Goal: Task Accomplishment & Management: Manage account settings

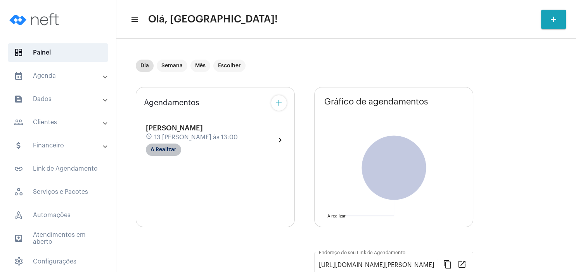
click at [167, 145] on mat-chip "A Realizar" at bounding box center [163, 150] width 35 height 12
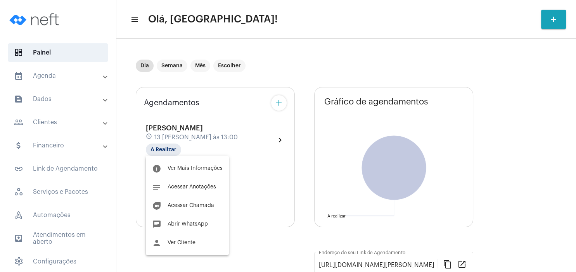
drag, startPoint x: 176, startPoint y: 244, endPoint x: 202, endPoint y: 245, distance: 26.4
click at [177, 244] on span "Ver Cliente" at bounding box center [181, 242] width 28 height 5
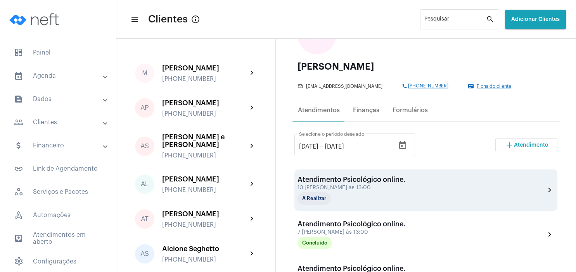
scroll to position [74, 0]
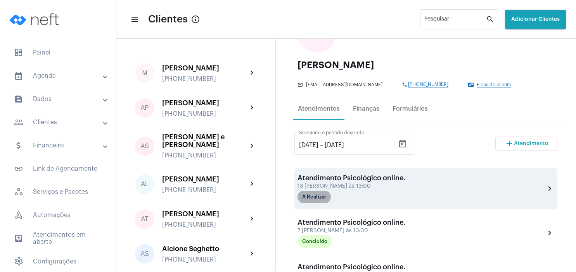
click at [317, 199] on mat-chip "A Realizar" at bounding box center [313, 197] width 33 height 12
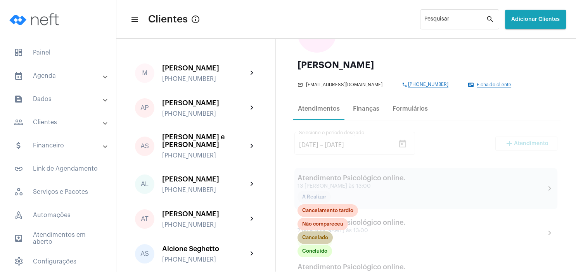
click at [314, 240] on mat-chip "Cancelado" at bounding box center [314, 238] width 35 height 12
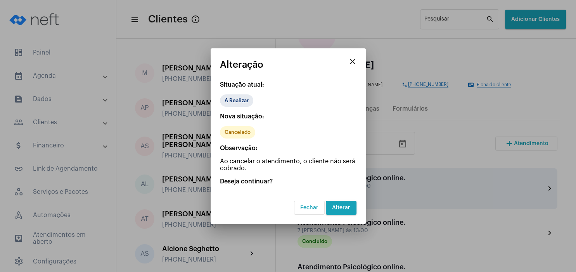
click at [338, 210] on span "Alterar" at bounding box center [341, 207] width 18 height 5
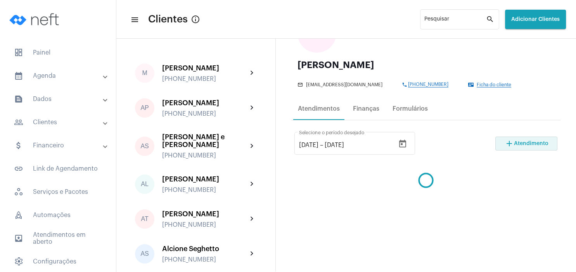
click at [545, 141] on span "Atendimento" at bounding box center [531, 143] width 34 height 5
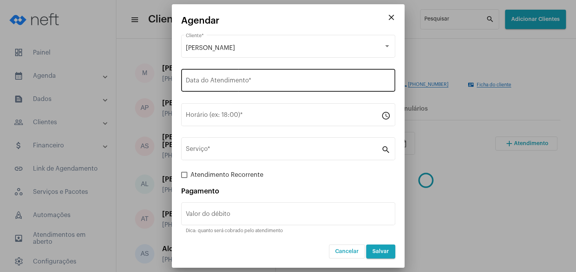
click at [271, 88] on div "Data do Atendimento *" at bounding box center [288, 79] width 205 height 24
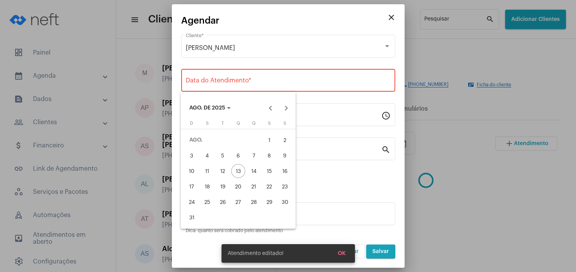
click at [238, 183] on div "20" at bounding box center [238, 187] width 14 height 14
type input "[DATE]"
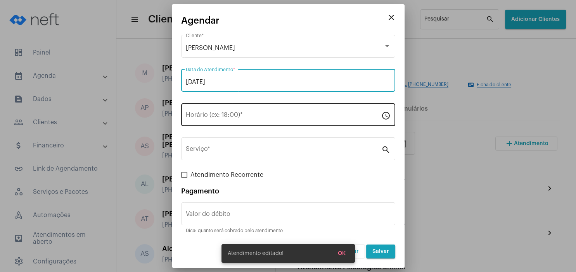
click at [227, 117] on input "Horário (ex: 18:00) *" at bounding box center [283, 116] width 195 height 7
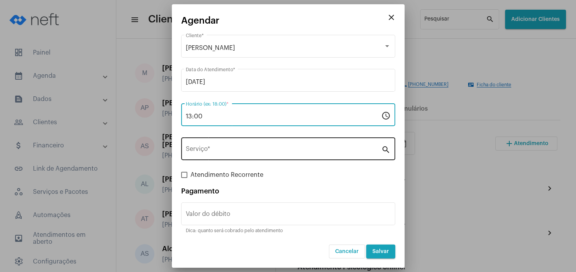
type input "13:00"
click at [199, 142] on div "Serviço *" at bounding box center [283, 148] width 195 height 24
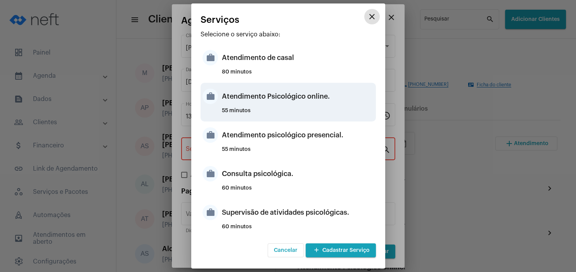
click at [302, 103] on div "Atendimento Psicológico online." at bounding box center [298, 96] width 152 height 23
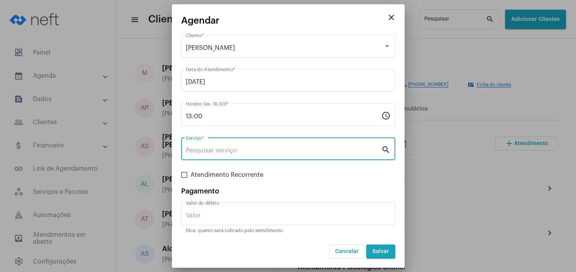
type input "Atendimento Psicológico online."
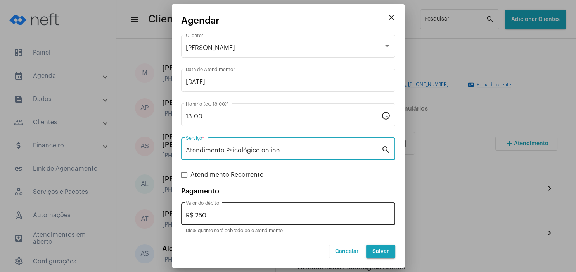
click at [223, 219] on input "R$ 250" at bounding box center [288, 215] width 205 height 7
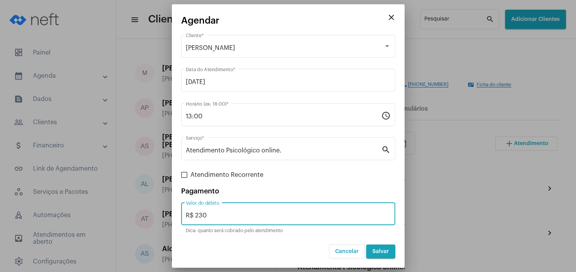
type input "R$ 230"
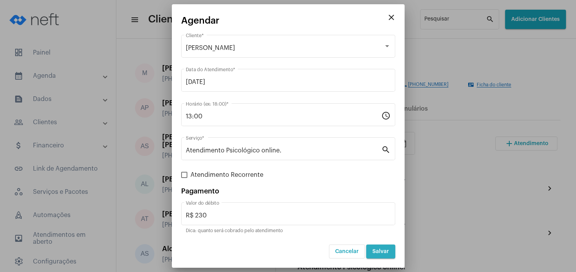
click at [385, 257] on button "Salvar" at bounding box center [380, 252] width 29 height 14
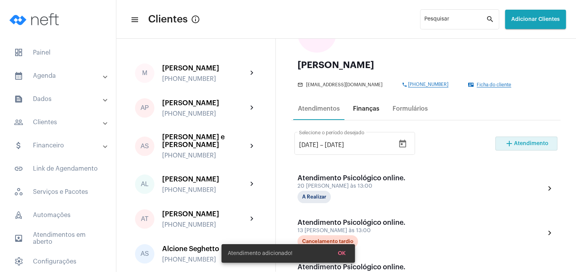
click at [371, 110] on div "Finanças" at bounding box center [366, 108] width 26 height 7
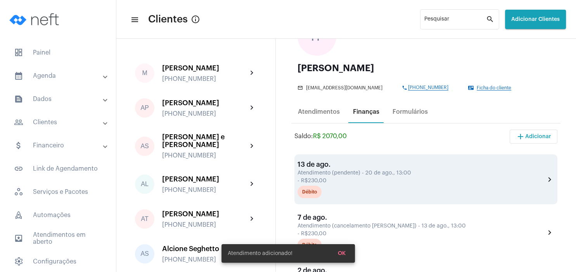
scroll to position [112, 0]
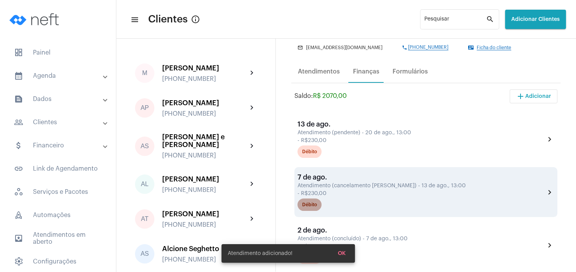
click at [307, 208] on div "Débito" at bounding box center [309, 205] width 15 height 5
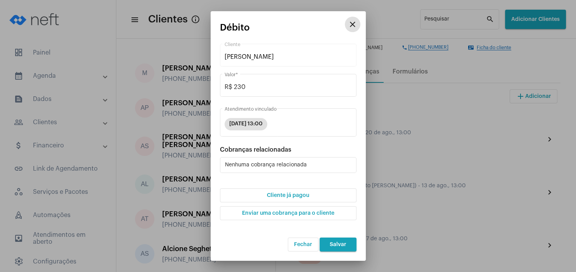
click at [357, 24] on button "close" at bounding box center [353, 25] width 16 height 16
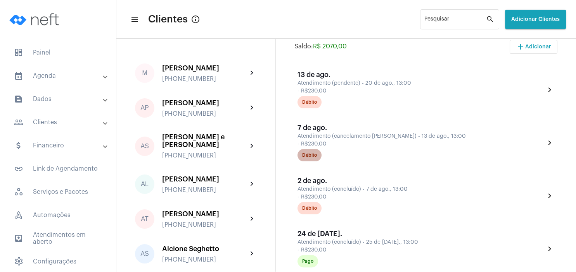
scroll to position [186, 0]
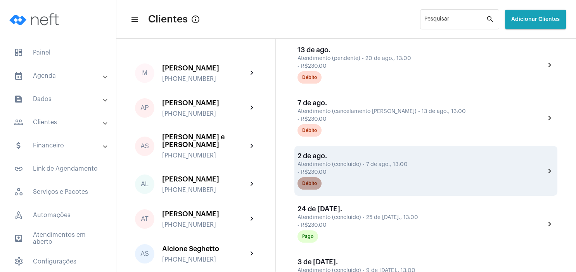
click at [314, 186] on div "Débito" at bounding box center [309, 183] width 15 height 5
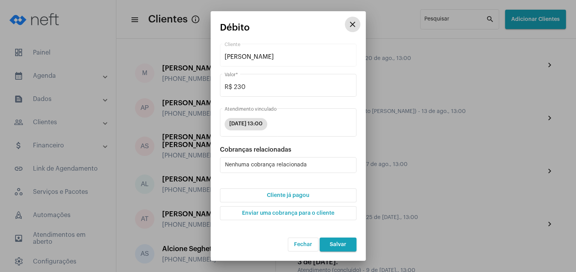
click at [308, 196] on span "Cliente já pagou" at bounding box center [288, 195] width 42 height 5
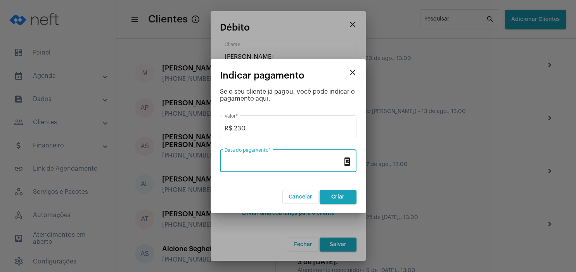
click at [275, 162] on input "Data do pagamento *" at bounding box center [283, 162] width 118 height 7
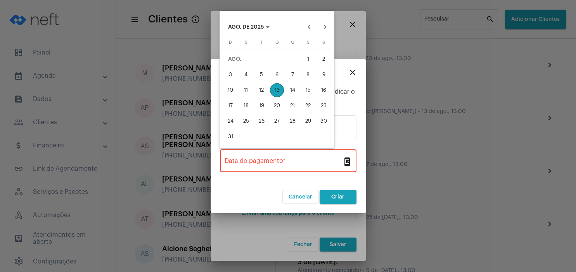
drag, startPoint x: 275, startPoint y: 89, endPoint x: 278, endPoint y: 95, distance: 6.9
click at [276, 89] on div "13" at bounding box center [277, 90] width 14 height 14
type input "[DATE]"
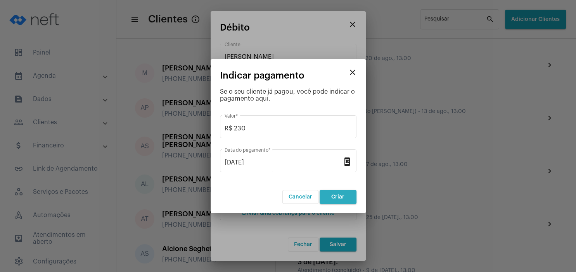
click at [333, 201] on button "Criar" at bounding box center [337, 197] width 37 height 14
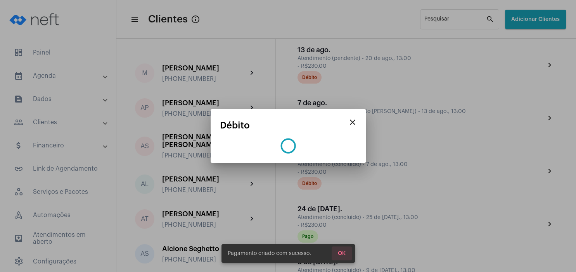
click at [340, 255] on span "OK" at bounding box center [342, 253] width 8 height 5
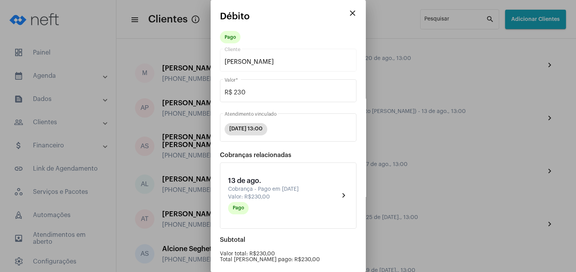
scroll to position [79, 0]
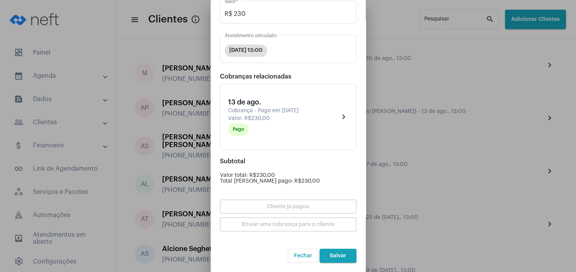
click at [331, 264] on mat-dialog-container "close Débito Pago [PERSON_NAME] Cliente R$ 230 Valor * [DATE] 13:00 Atendimento…" at bounding box center [287, 136] width 155 height 272
click at [331, 261] on button "Salvar" at bounding box center [337, 256] width 37 height 14
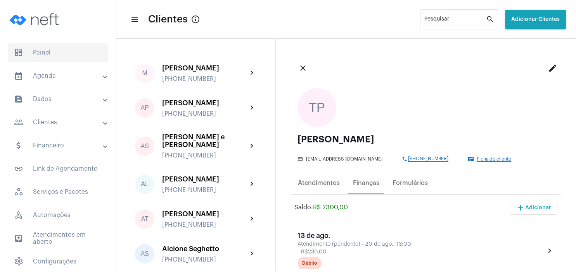
click at [60, 51] on span "dashboard Painel" at bounding box center [58, 52] width 100 height 19
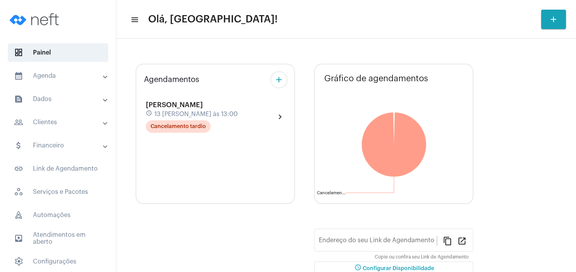
type input "[URL][DOMAIN_NAME][PERSON_NAME]"
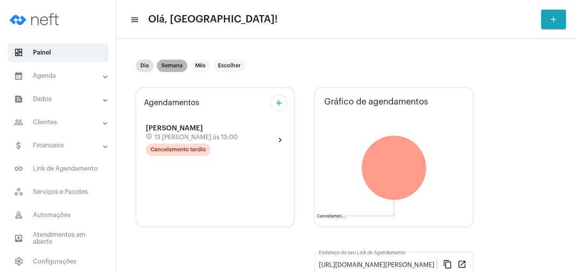
click at [170, 64] on mat-chip "Semana" at bounding box center [172, 66] width 31 height 12
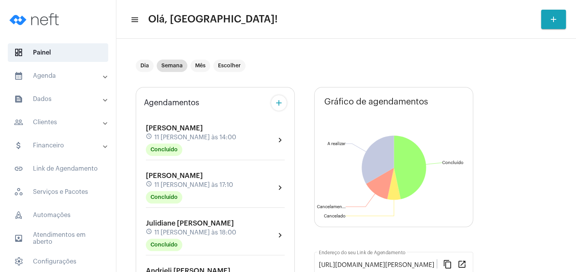
click at [58, 126] on mat-panel-title "people_outline Clientes" at bounding box center [59, 122] width 90 height 9
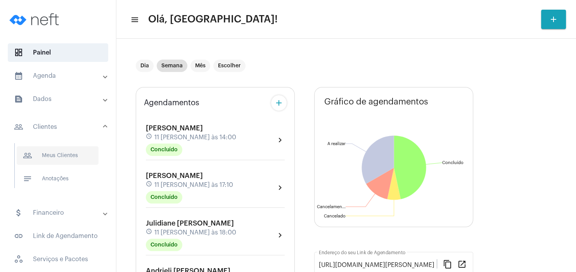
click at [58, 157] on span "people_outline Meus Clientes" at bounding box center [58, 156] width 82 height 19
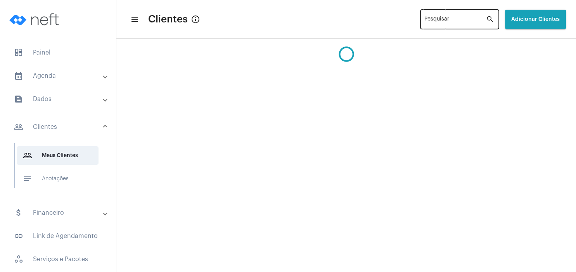
click at [424, 12] on div "Pesquisar" at bounding box center [455, 18] width 62 height 21
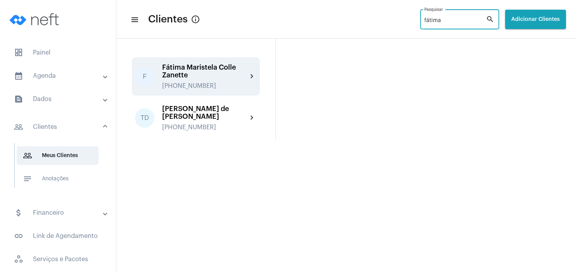
type input "fátima"
click at [219, 84] on div "[PHONE_NUMBER]" at bounding box center [204, 86] width 85 height 7
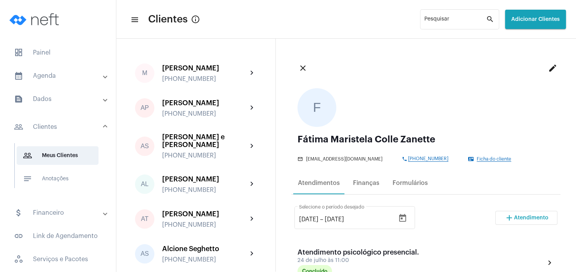
click at [514, 217] on span "Atendimento" at bounding box center [531, 218] width 34 height 5
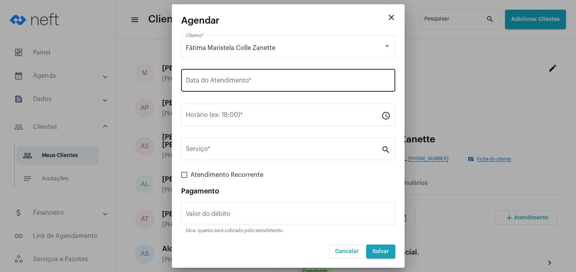
click at [200, 75] on div "Data do Atendimento *" at bounding box center [288, 79] width 205 height 24
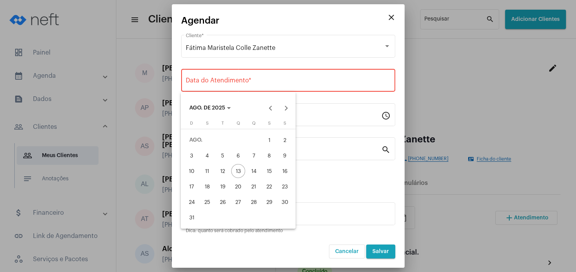
click at [249, 172] on div "14" at bounding box center [254, 171] width 14 height 14
type input "[DATE]"
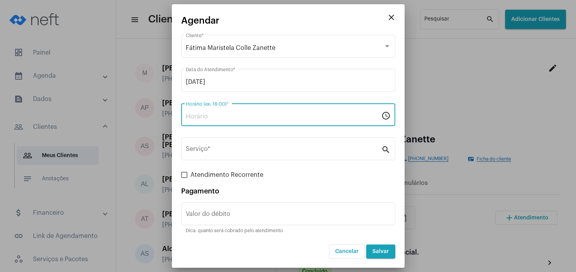
click at [204, 118] on input "Horário (ex: 18:00) *" at bounding box center [283, 116] width 195 height 7
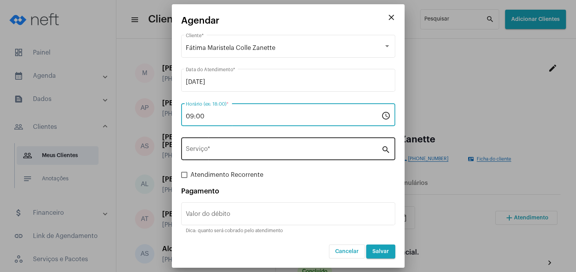
type input "09:00"
click at [230, 147] on div "Serviço *" at bounding box center [283, 148] width 195 height 24
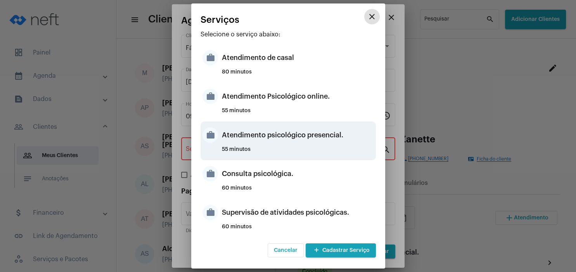
click at [324, 133] on div "Atendimento psicológico presencial." at bounding box center [298, 135] width 152 height 23
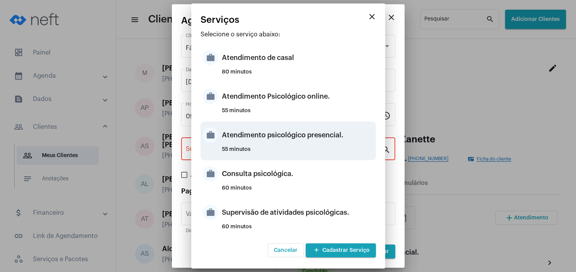
type input "Atendimento psicológico presencial."
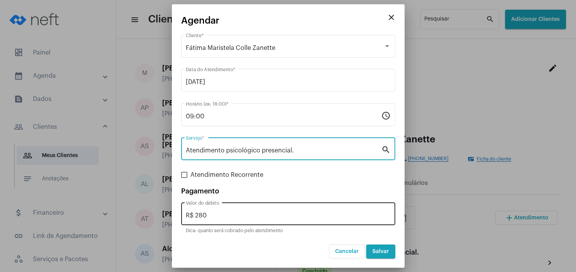
click at [221, 217] on input "R$ 280" at bounding box center [288, 215] width 205 height 7
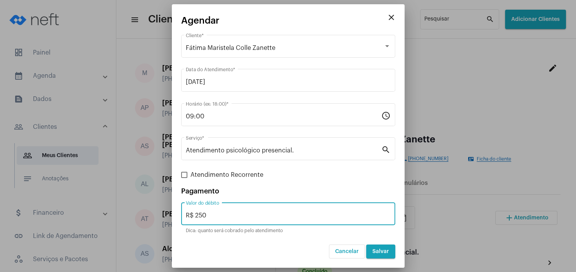
type input "R$ 250"
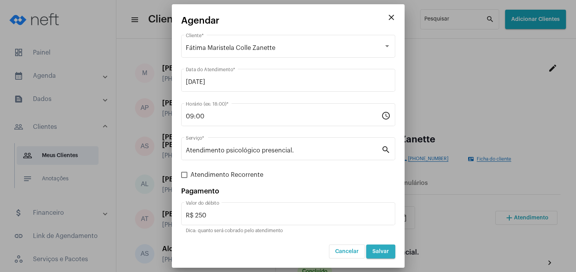
click at [374, 253] on span "Salvar" at bounding box center [380, 251] width 17 height 5
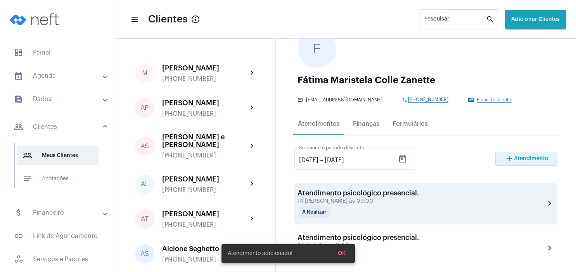
scroll to position [112, 0]
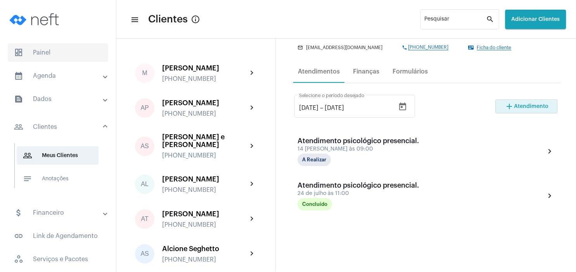
click at [62, 55] on span "dashboard Painel" at bounding box center [58, 52] width 100 height 19
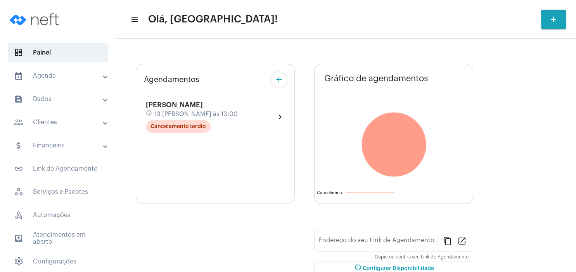
type input "[URL][DOMAIN_NAME][PERSON_NAME]"
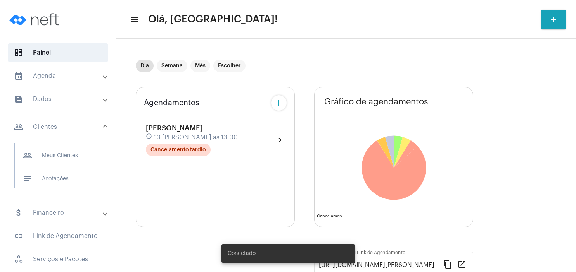
click at [56, 159] on span "people_outline Meus Clientes" at bounding box center [58, 156] width 82 height 19
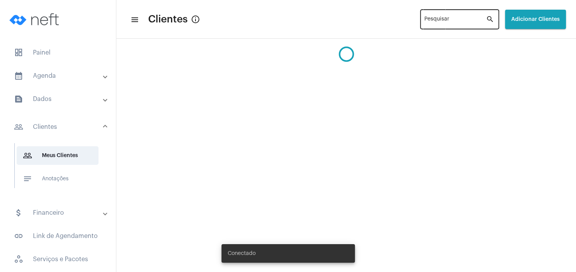
click at [424, 19] on input "Pesquisar" at bounding box center [455, 21] width 62 height 6
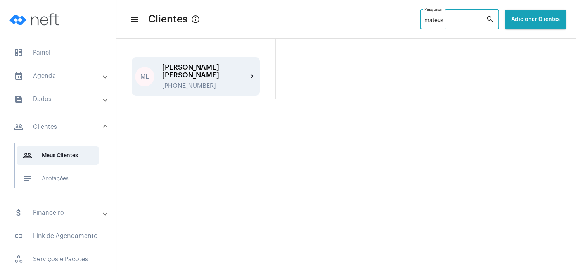
type input "mateus"
click at [214, 83] on div "[PERSON_NAME] [PERSON_NAME] [PHONE_NUMBER] chevron_right" at bounding box center [196, 76] width 128 height 38
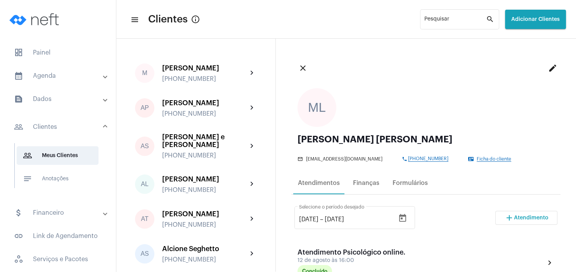
scroll to position [37, 0]
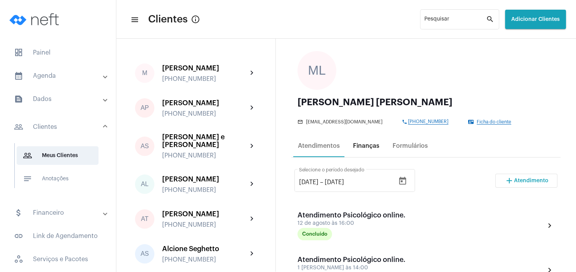
click at [374, 146] on div "Finanças" at bounding box center [366, 146] width 26 height 7
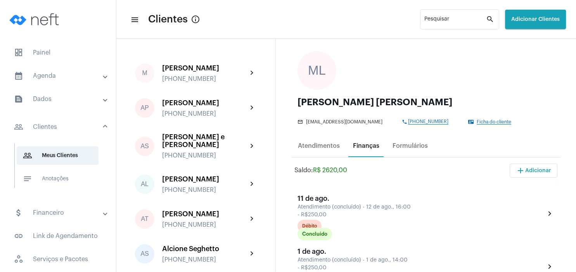
scroll to position [112, 0]
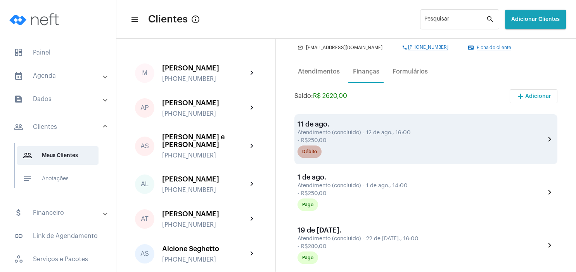
click at [299, 156] on mat-chip "Débito" at bounding box center [309, 152] width 24 height 12
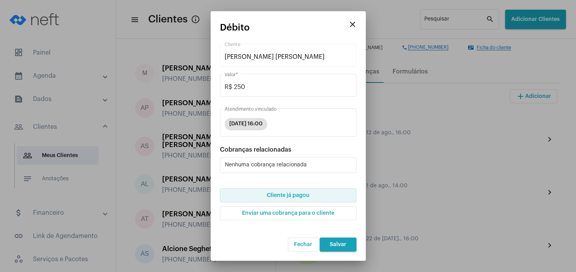
click at [297, 193] on span "Cliente já pagou" at bounding box center [288, 195] width 42 height 5
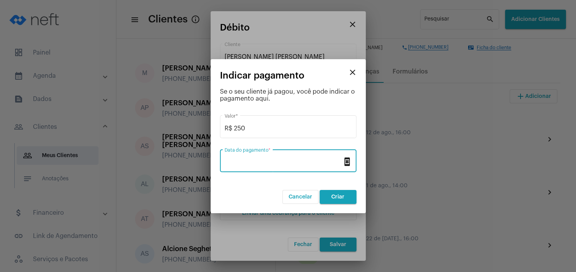
click at [261, 162] on input "Data do pagamento *" at bounding box center [283, 162] width 118 height 7
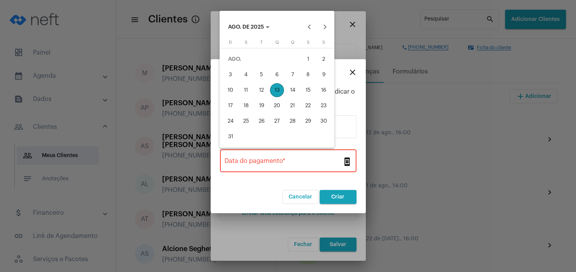
click at [281, 89] on div "13" at bounding box center [277, 90] width 14 height 14
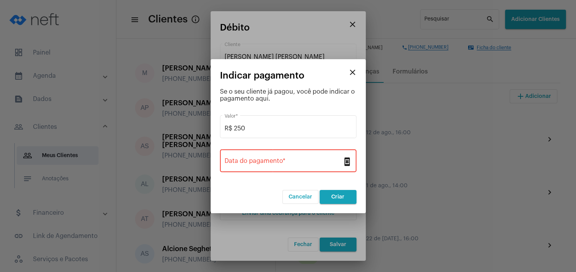
type input "[DATE]"
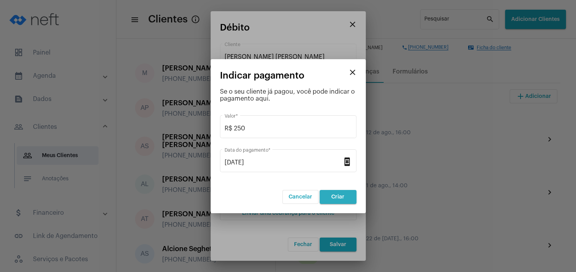
click at [340, 195] on span "Criar" at bounding box center [337, 197] width 13 height 5
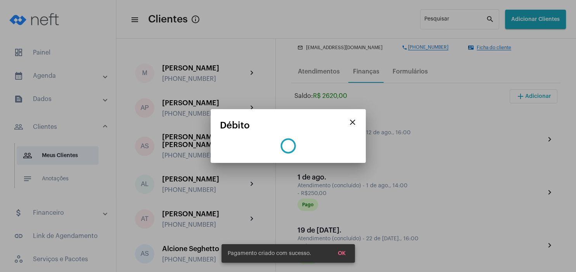
click at [340, 258] on button "OK" at bounding box center [341, 254] width 20 height 14
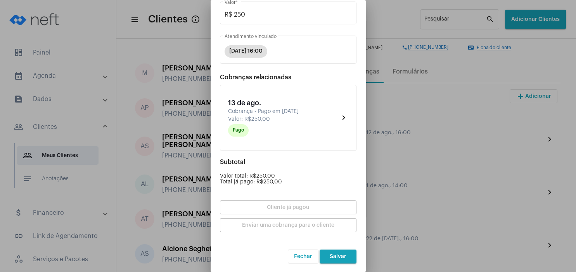
scroll to position [79, 0]
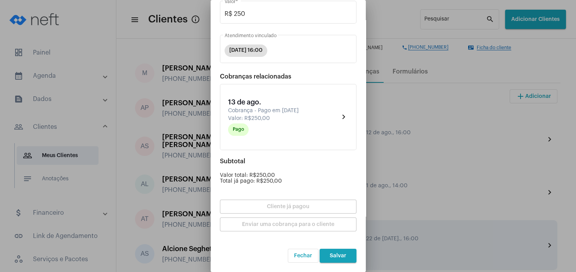
drag, startPoint x: 337, startPoint y: 254, endPoint x: 341, endPoint y: 253, distance: 4.8
click at [337, 253] on span "Salvar" at bounding box center [337, 255] width 17 height 5
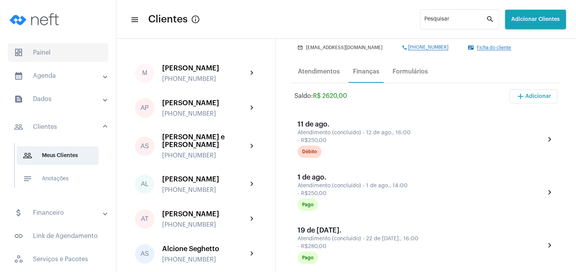
click at [43, 53] on span "dashboard Painel" at bounding box center [58, 52] width 100 height 19
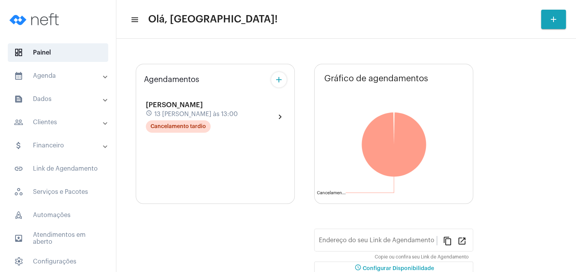
type input "[URL][DOMAIN_NAME][PERSON_NAME]"
